Goal: Task Accomplishment & Management: Manage account settings

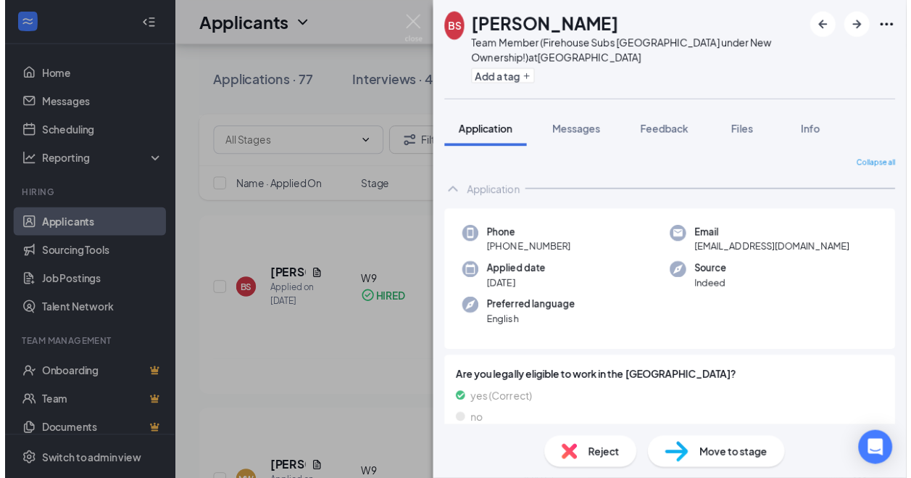
scroll to position [657, 0]
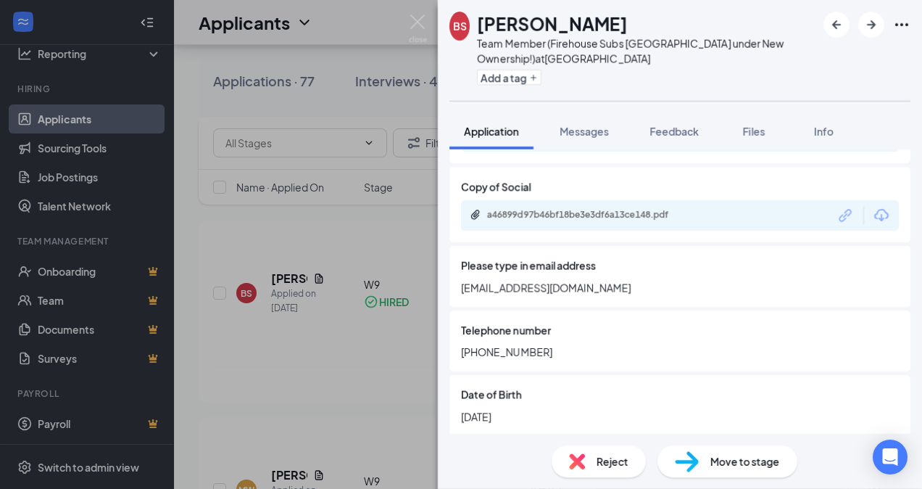
click at [378, 433] on div "BS [PERSON_NAME] Team Member (Firehouse Subs [GEOGRAPHIC_DATA] under New Owners…" at bounding box center [461, 244] width 922 height 489
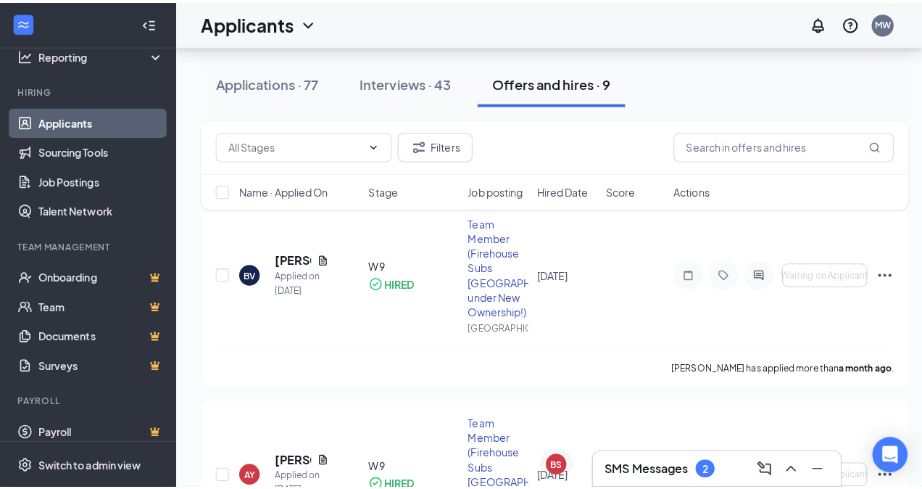
scroll to position [1061, 0]
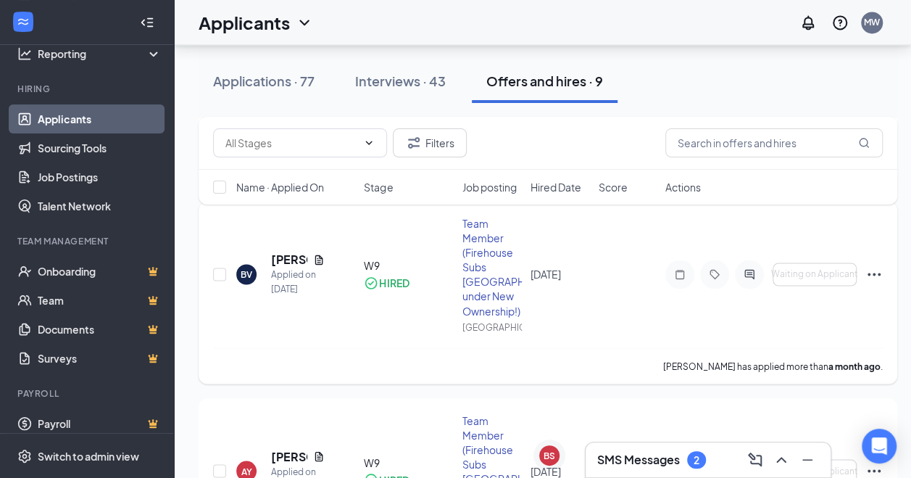
click at [311, 256] on div "[PERSON_NAME]" at bounding box center [298, 260] width 54 height 16
click at [320, 257] on icon "Document" at bounding box center [319, 260] width 12 height 12
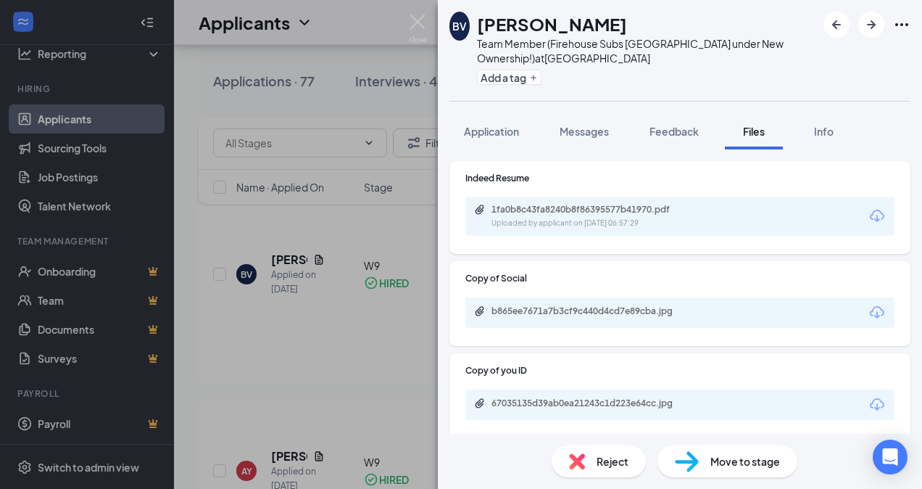
scroll to position [40, 0]
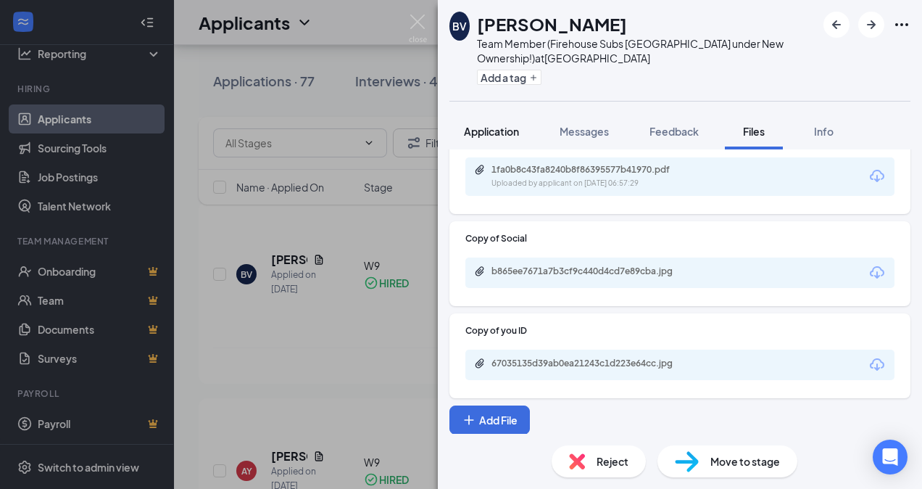
click at [489, 131] on span "Application" at bounding box center [491, 131] width 55 height 13
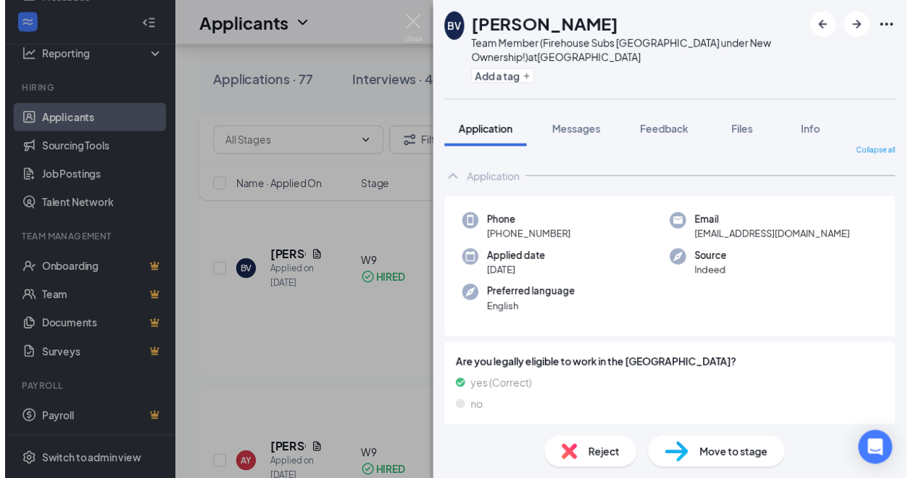
scroll to position [14, 0]
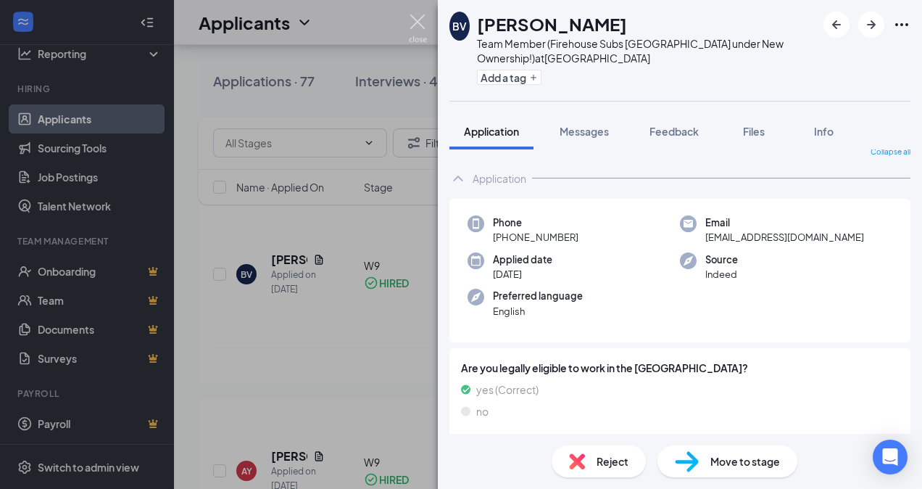
click at [415, 19] on img at bounding box center [418, 28] width 18 height 28
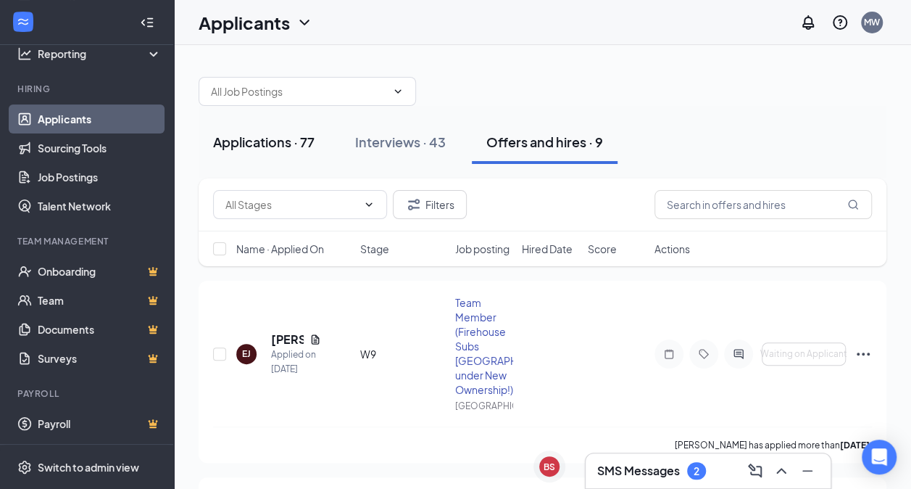
click at [271, 144] on div "Applications · 77" at bounding box center [263, 142] width 101 height 18
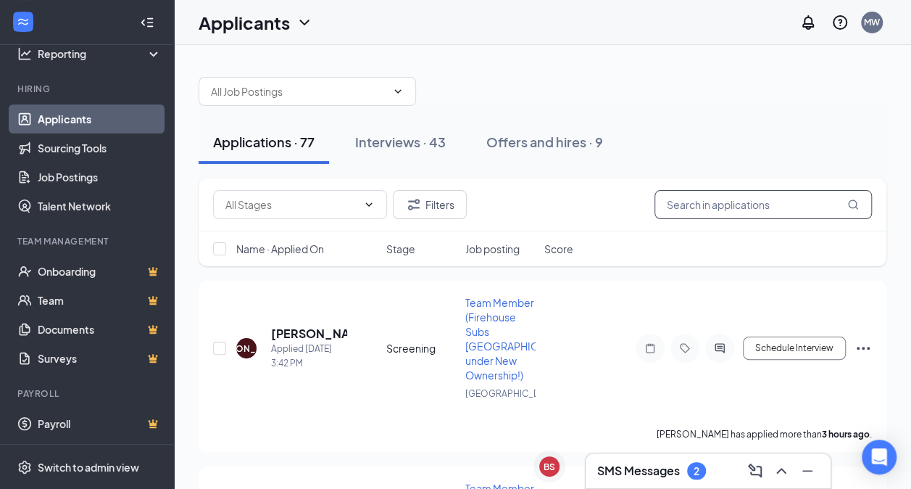
click at [792, 204] on input "text" at bounding box center [763, 204] width 217 height 29
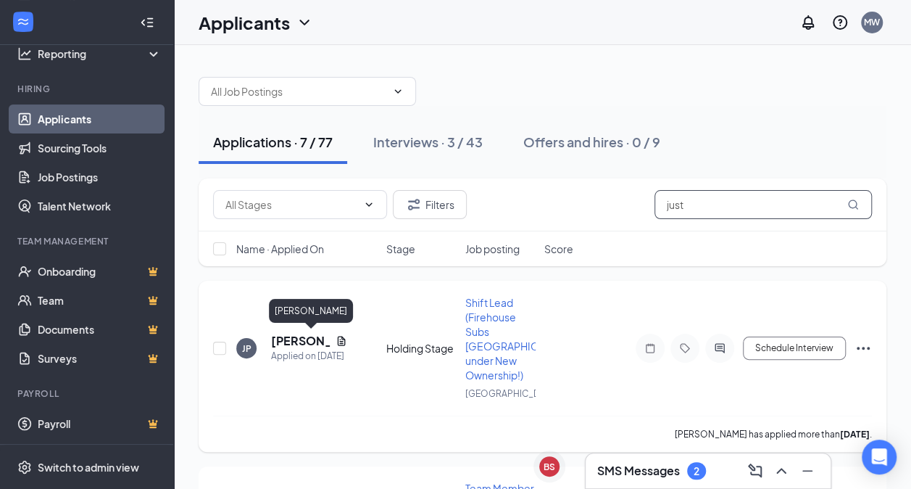
type input "just"
click at [280, 333] on h5 "[PERSON_NAME]" at bounding box center [300, 341] width 59 height 16
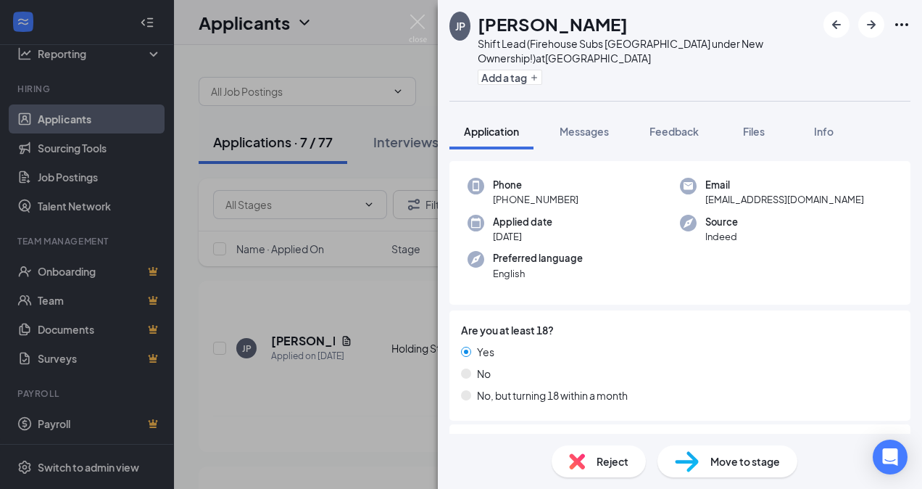
scroll to position [94, 0]
